Goal: Transaction & Acquisition: Purchase product/service

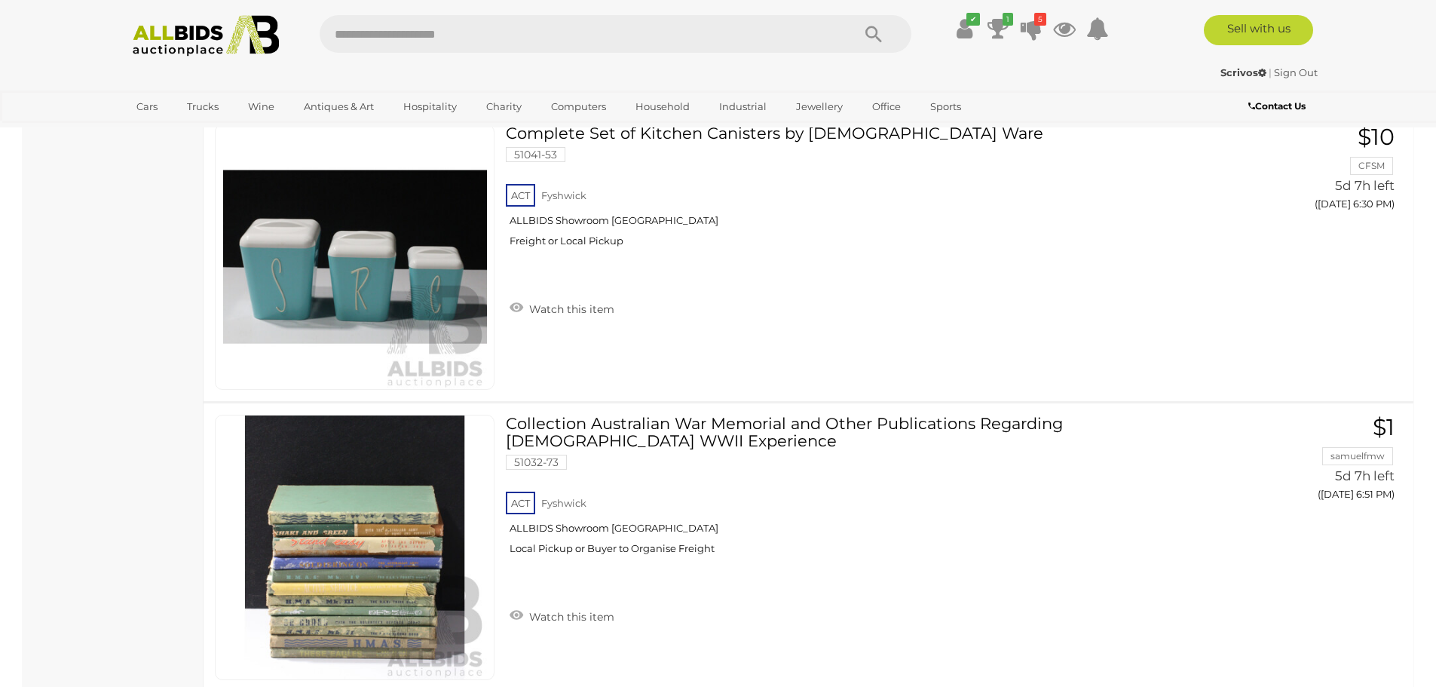
scroll to position [1131, 0]
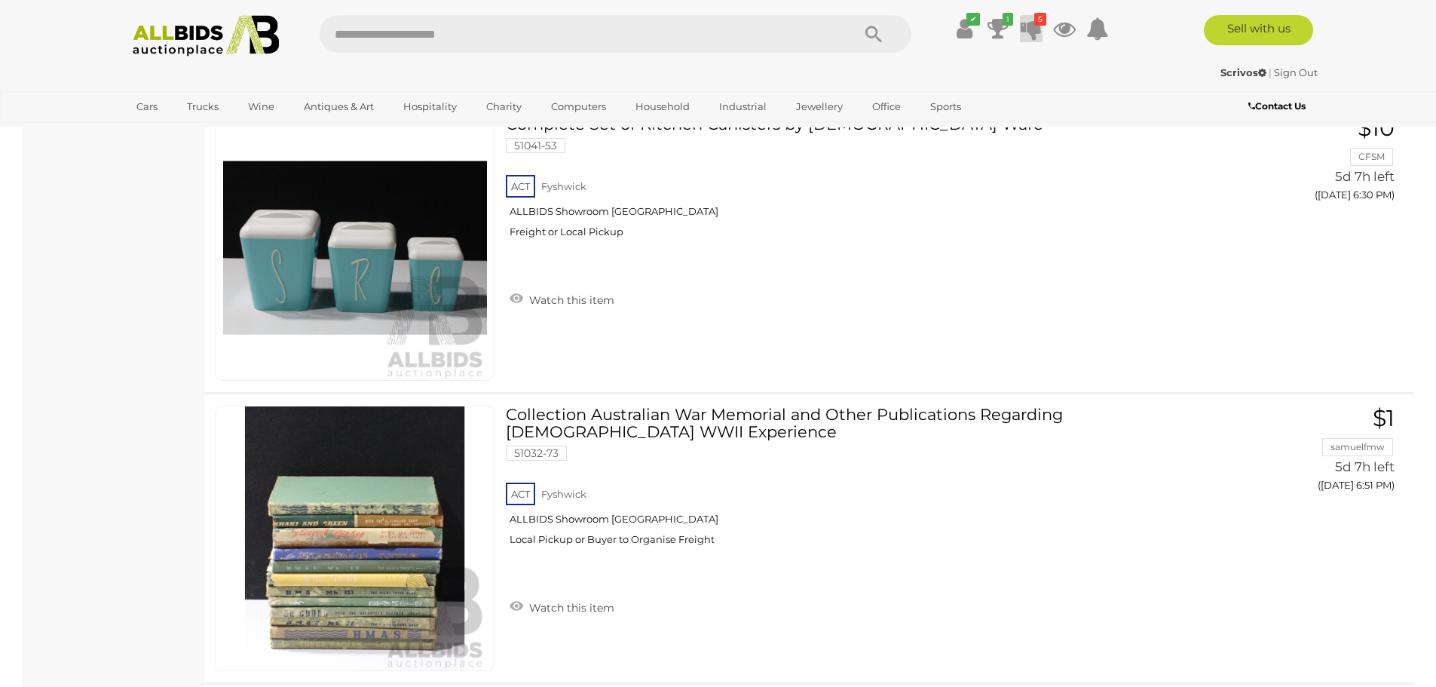
click at [1034, 32] on icon at bounding box center [1031, 28] width 21 height 27
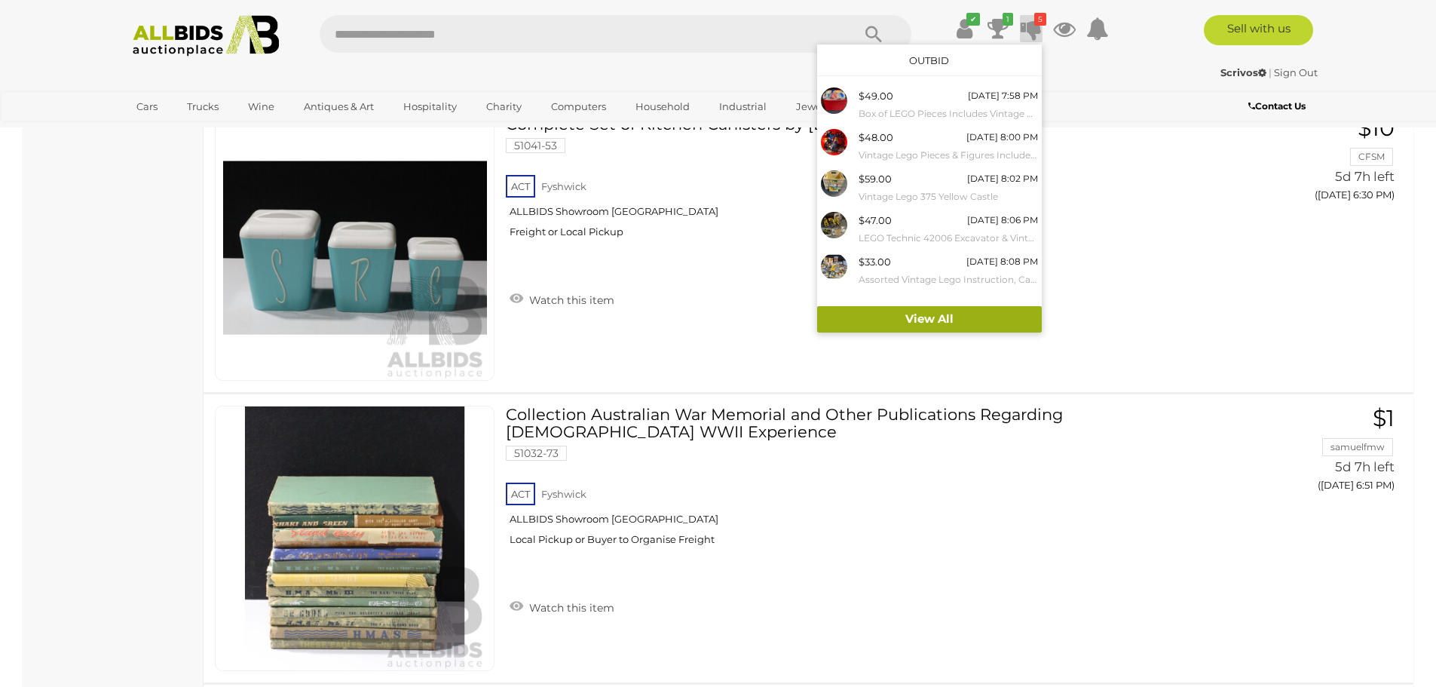
click at [966, 317] on link "View All" at bounding box center [929, 319] width 225 height 26
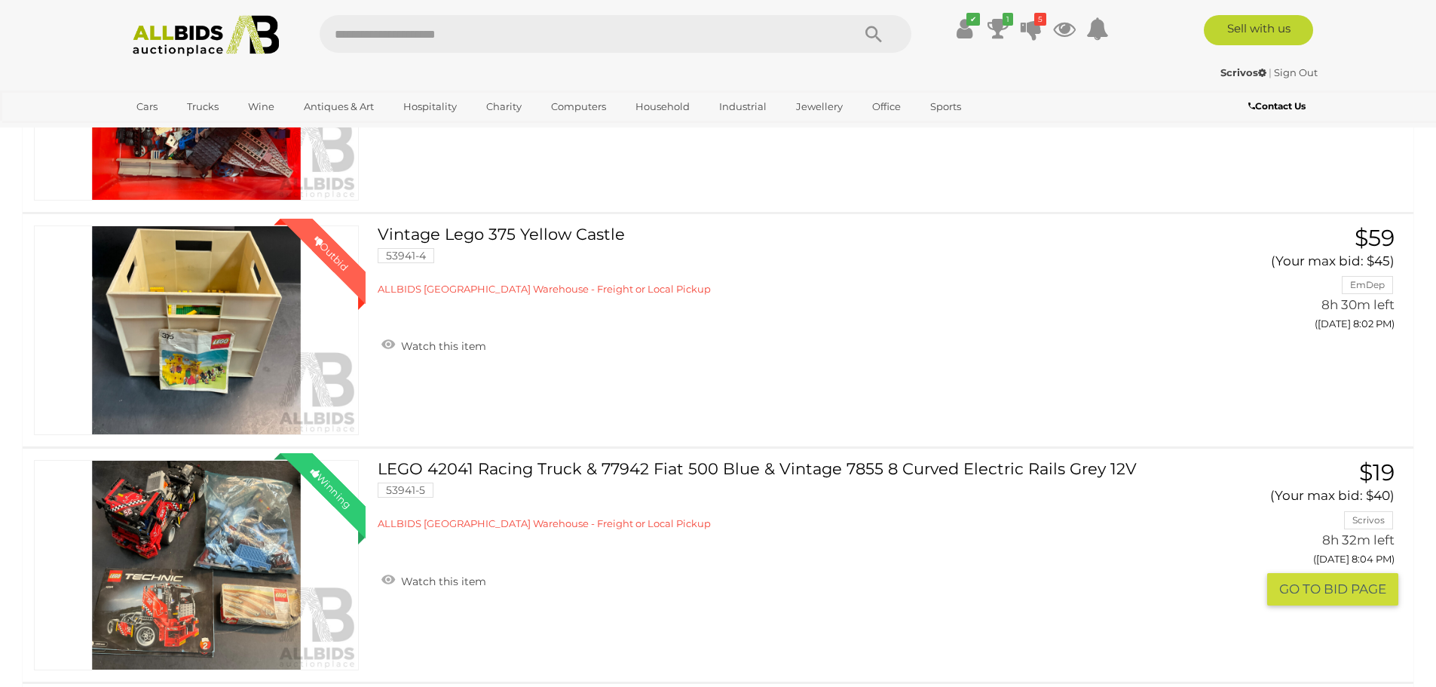
scroll to position [528, 0]
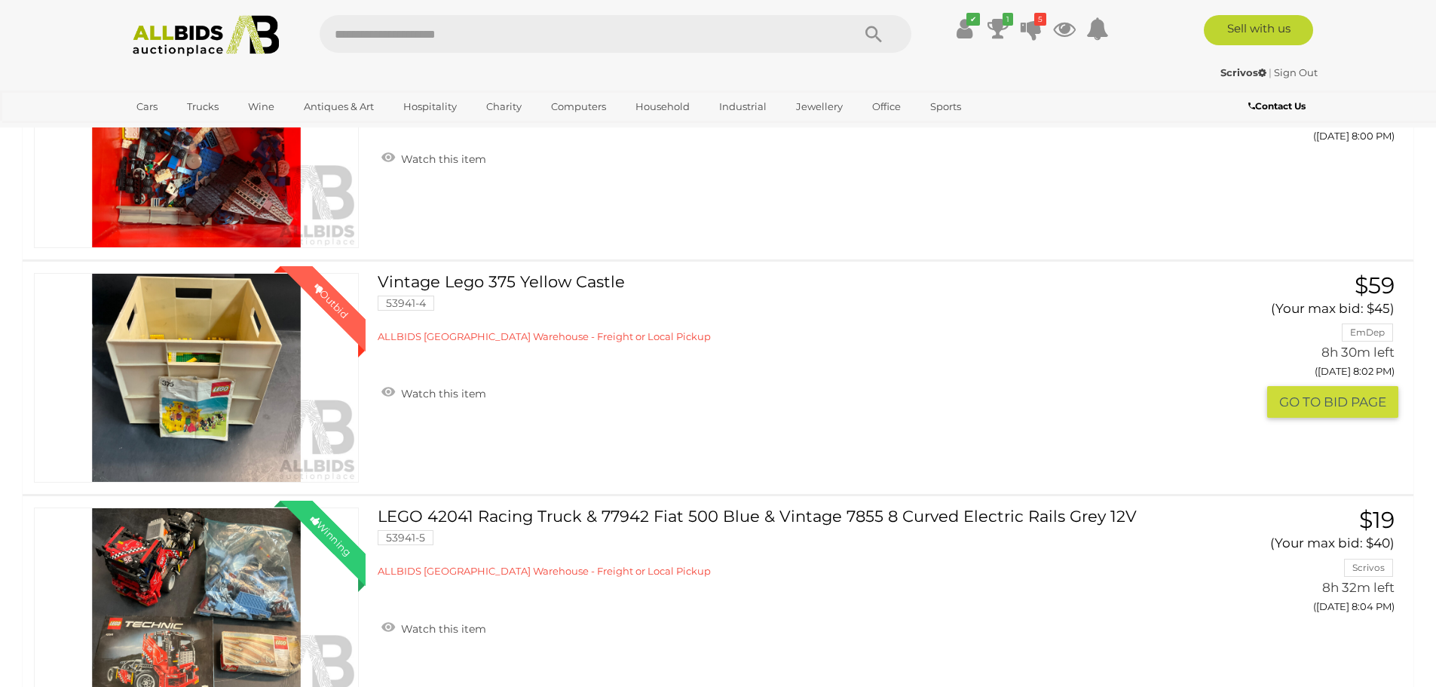
click at [1326, 406] on button "GO TO BID PAGE" at bounding box center [1332, 402] width 131 height 32
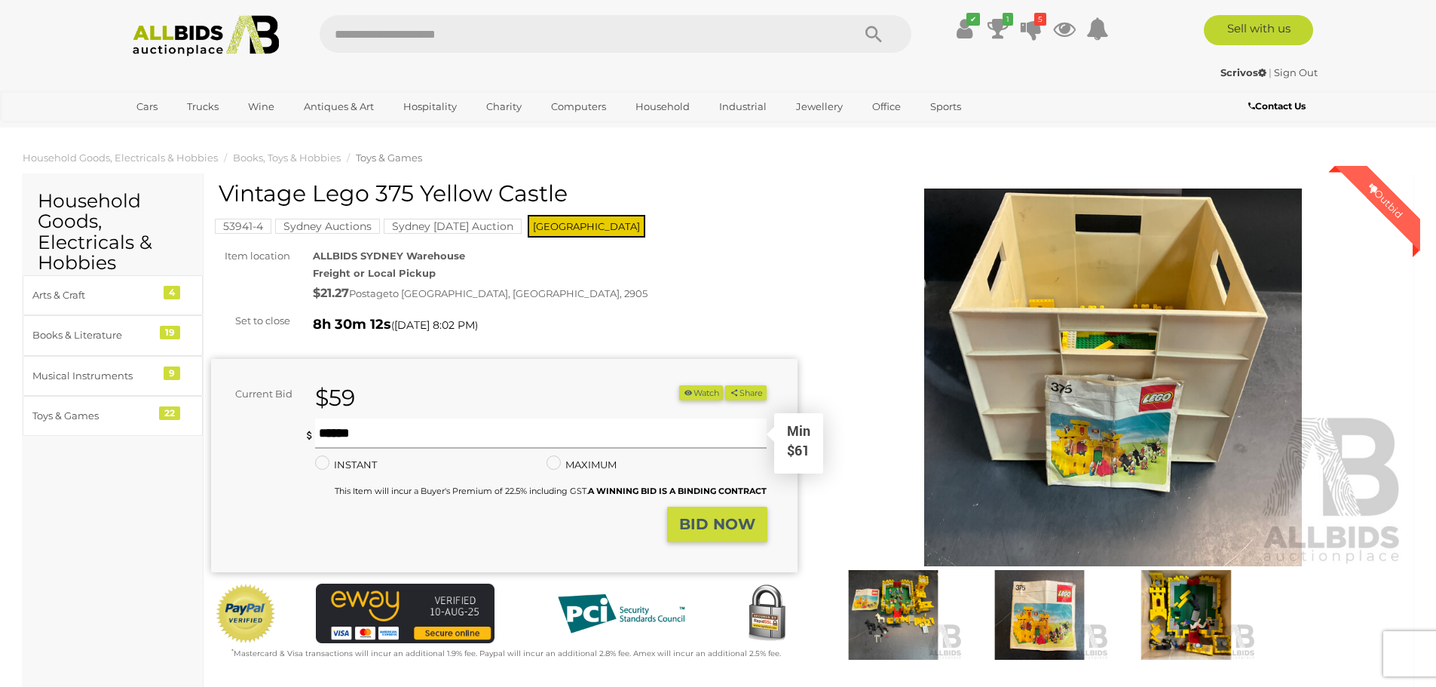
click at [392, 430] on input "text" at bounding box center [541, 433] width 452 height 30
type input "*"
type input "**"
click at [727, 518] on strong "BID NOW" at bounding box center [717, 524] width 76 height 18
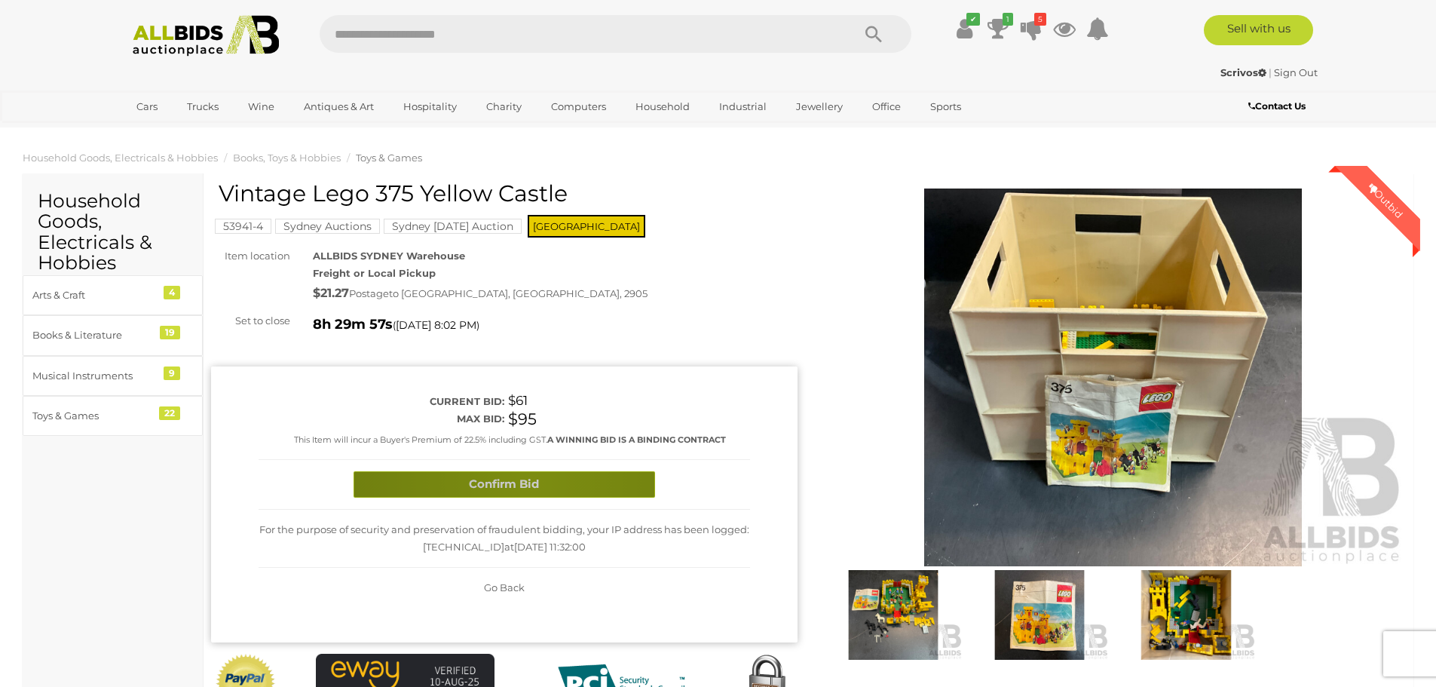
click at [533, 482] on button "Confirm Bid" at bounding box center [505, 484] width 302 height 26
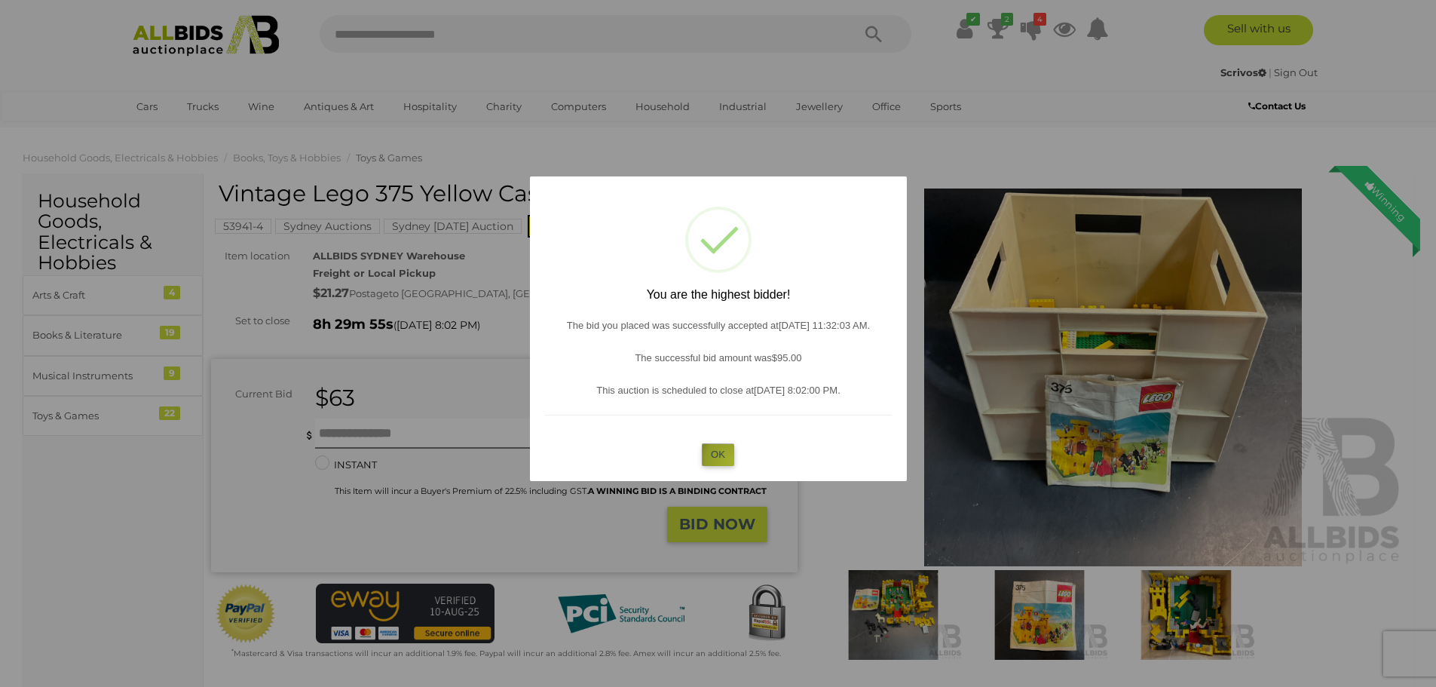
click at [733, 461] on button "OK" at bounding box center [718, 454] width 32 height 22
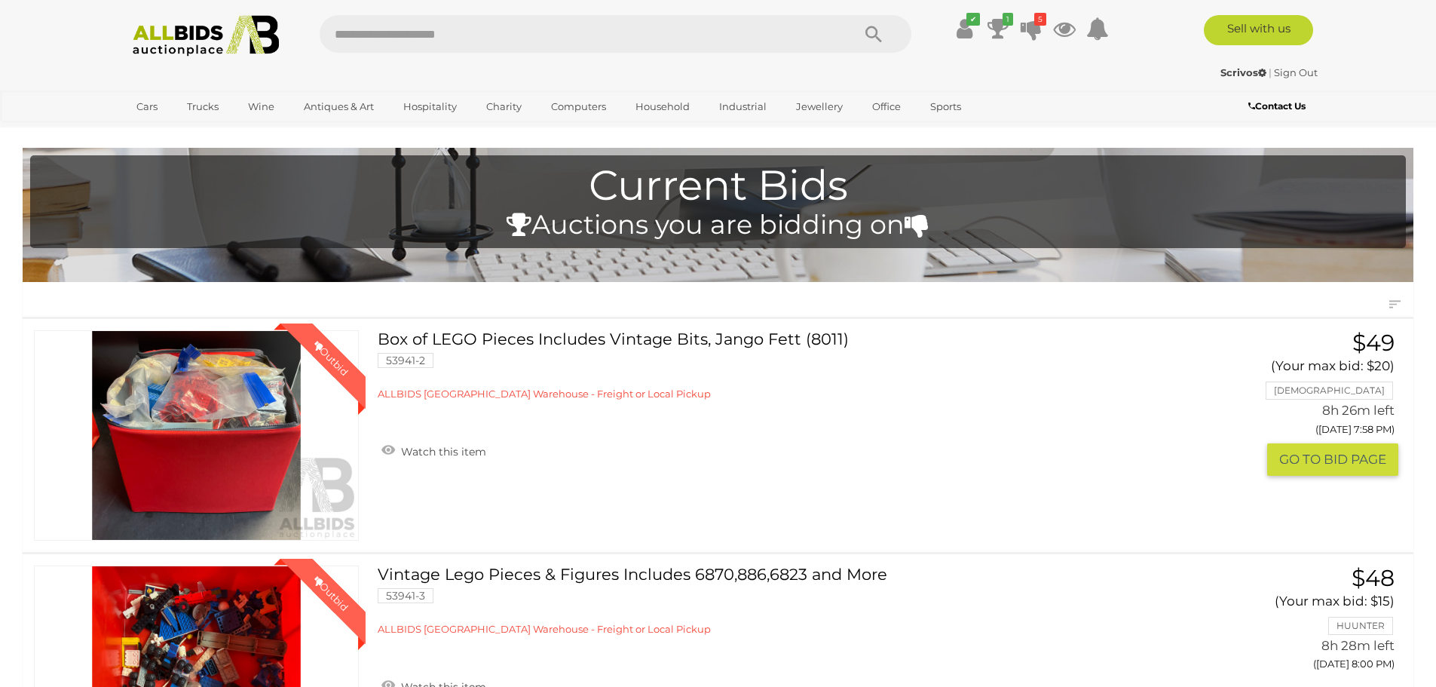
click at [661, 346] on link "Box of LEGO Pieces Includes Vintage Bits, Jango Fett (8011) 53941-2 ALLBIDS SYD…" at bounding box center [779, 365] width 781 height 71
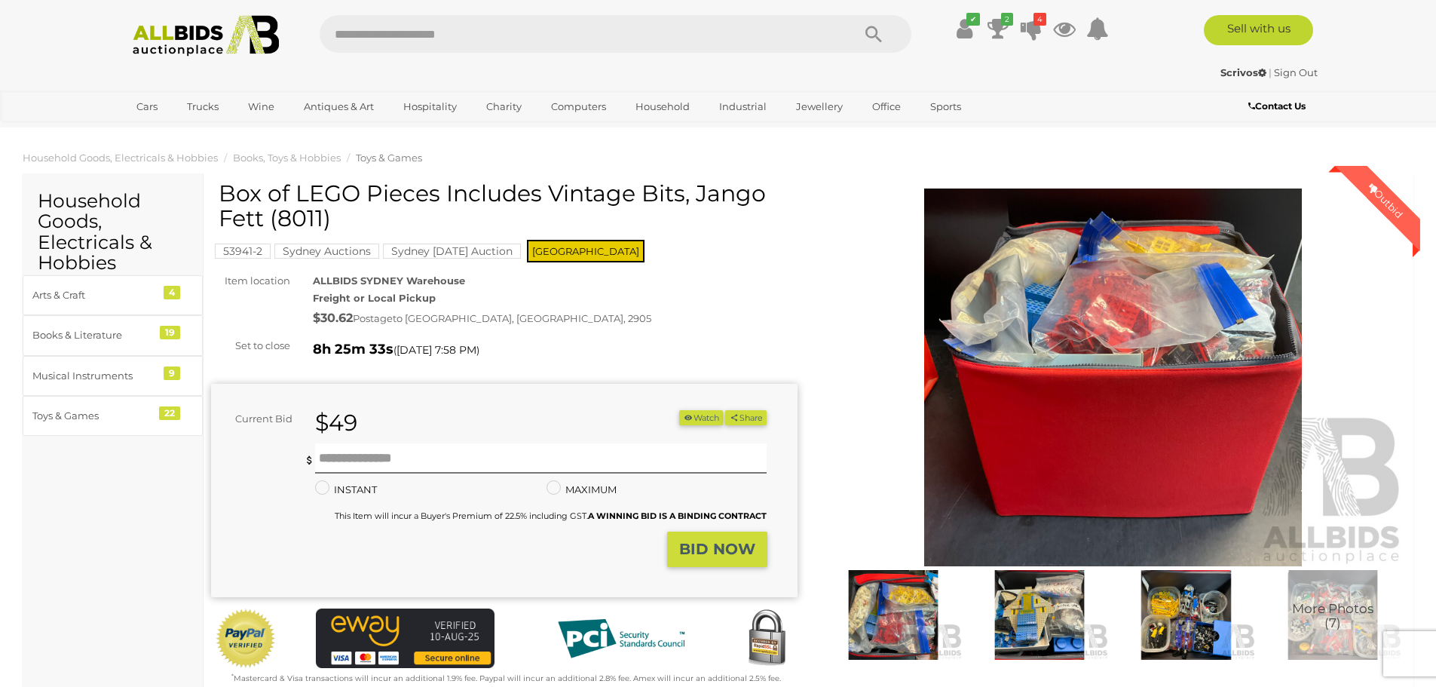
click at [1326, 625] on span "More Photos (7)" at bounding box center [1332, 616] width 81 height 28
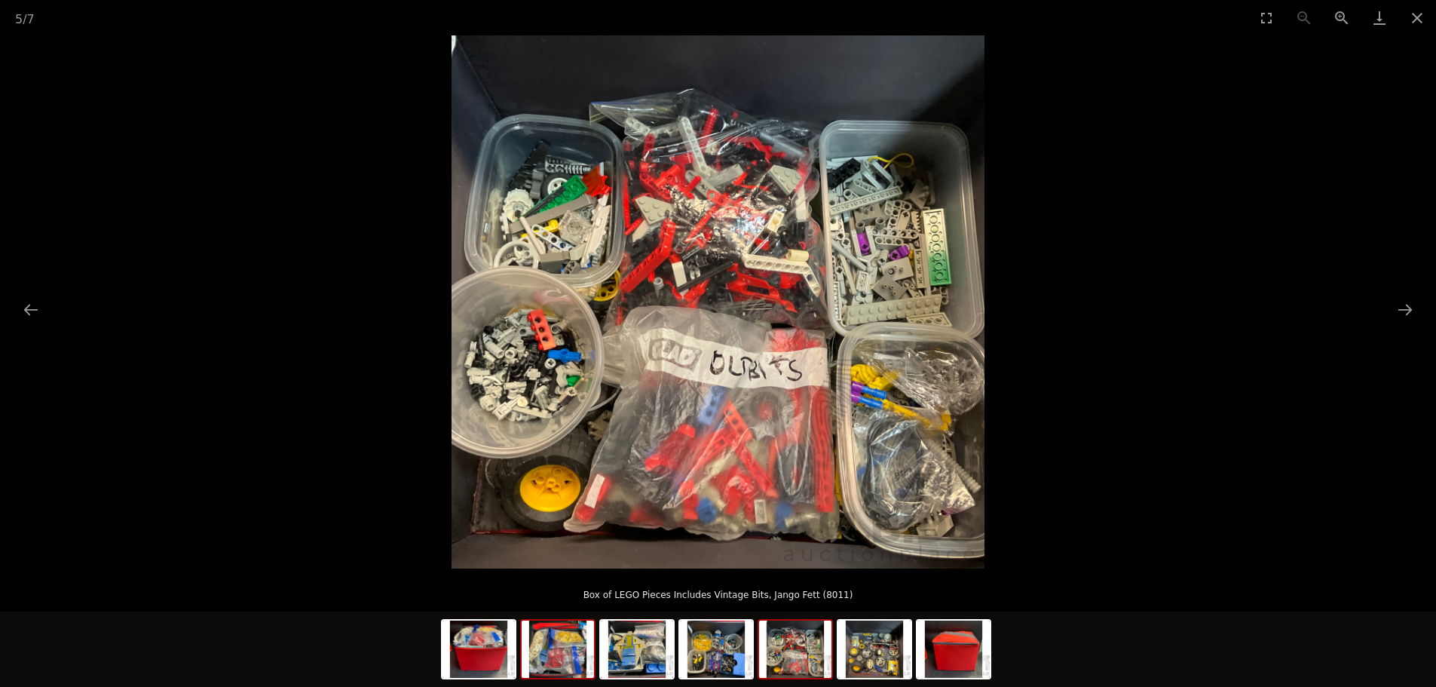
click at [542, 645] on img at bounding box center [558, 648] width 72 height 57
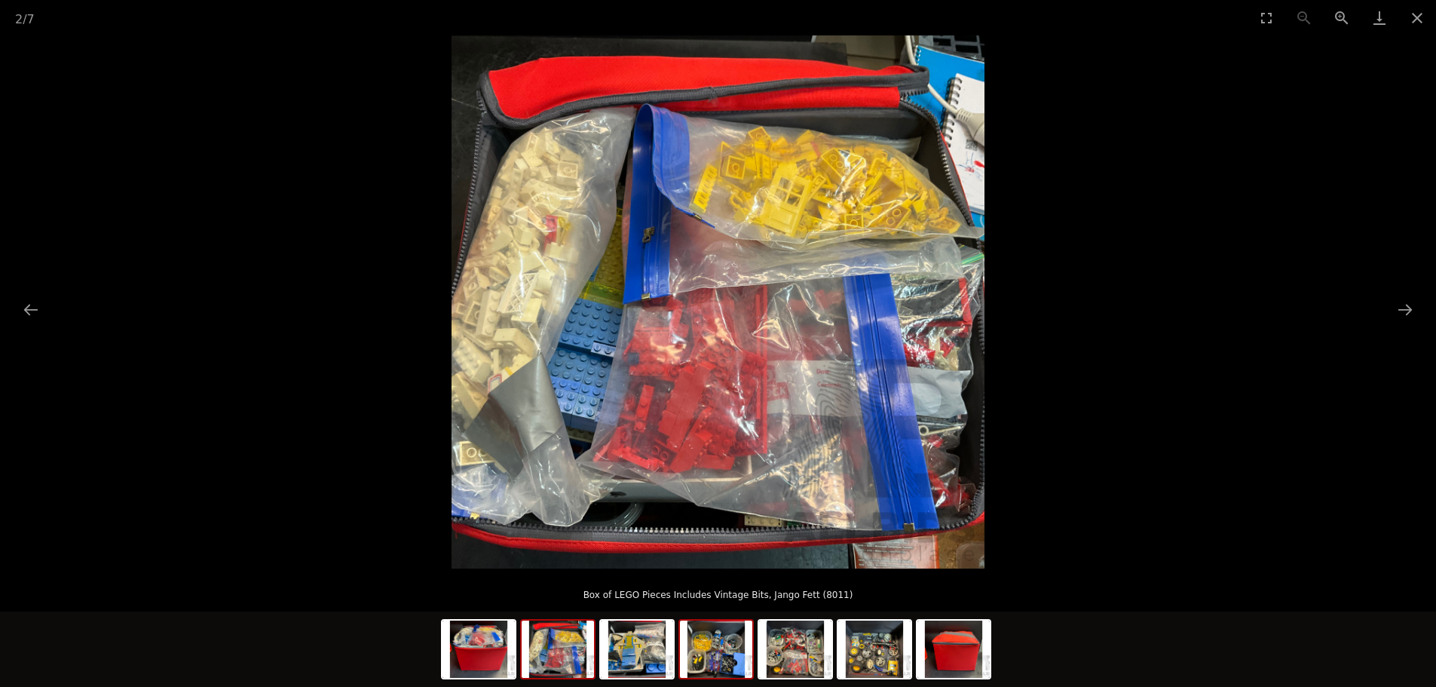
click at [716, 657] on img at bounding box center [716, 648] width 72 height 57
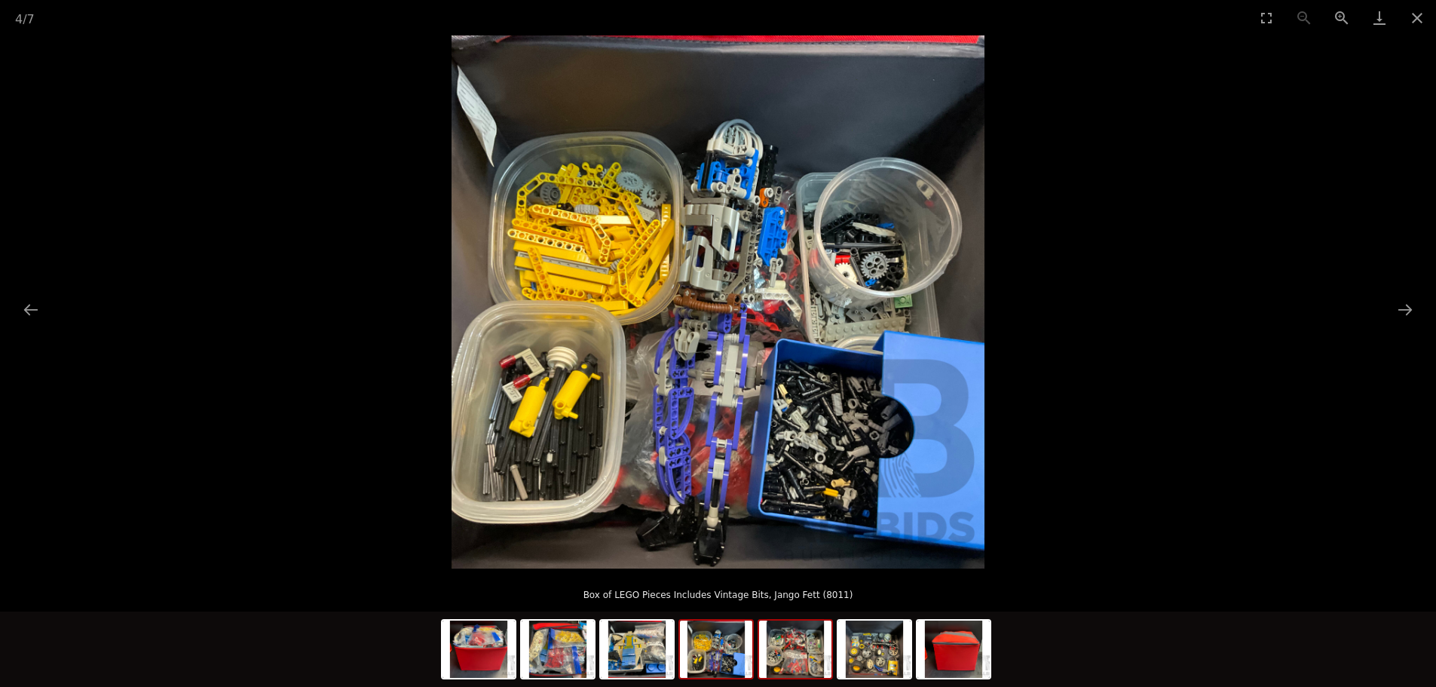
click at [802, 661] on img at bounding box center [795, 648] width 72 height 57
